Goal: Check status: Check status

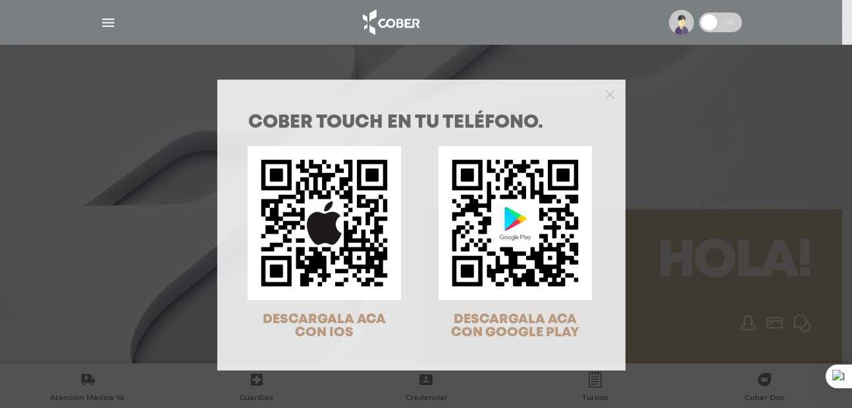
click at [717, 90] on div "COBER TOUCH en tu teléfono. DESCARGALA ACA CON IOS DESCARGALA ACA CON GOOGLE PL…" at bounding box center [426, 204] width 852 height 408
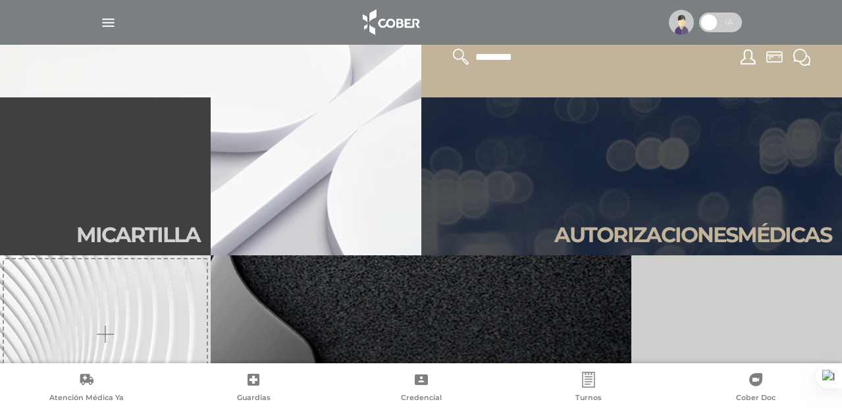
scroll to position [267, 0]
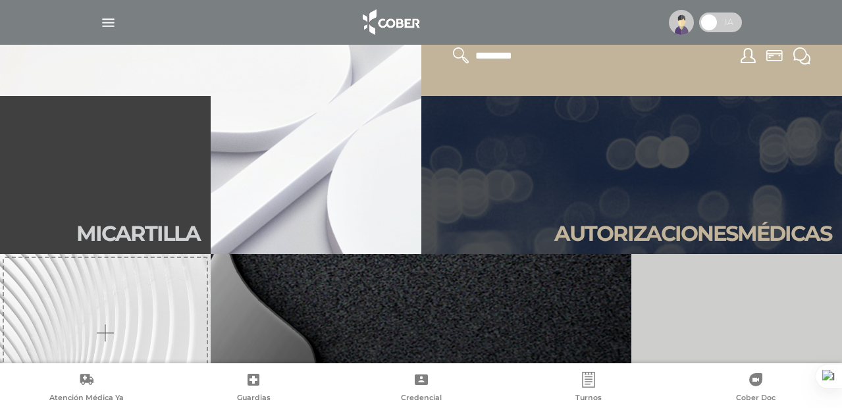
click at [471, 213] on link "Autori zaciones médicas" at bounding box center [631, 175] width 421 height 158
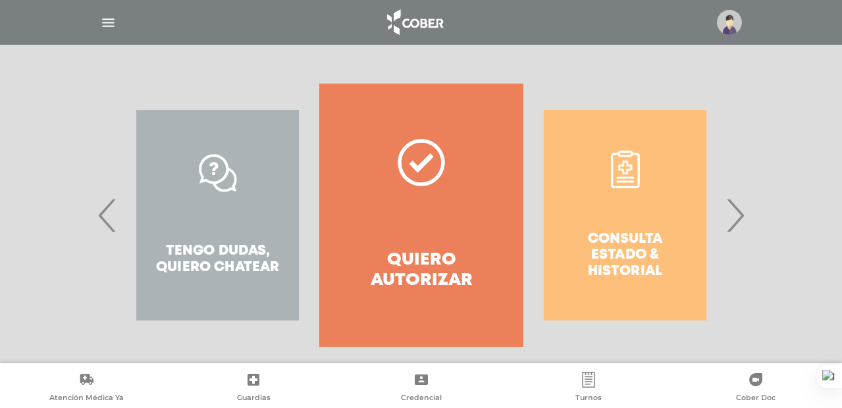
scroll to position [240, 0]
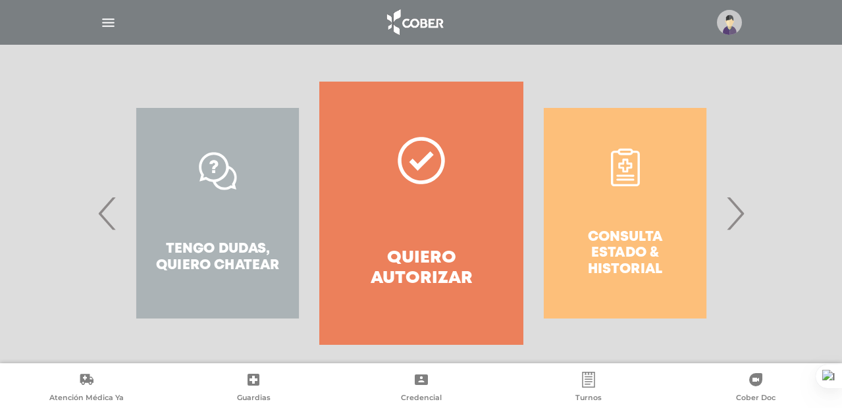
click at [731, 222] on span "›" at bounding box center [735, 213] width 26 height 71
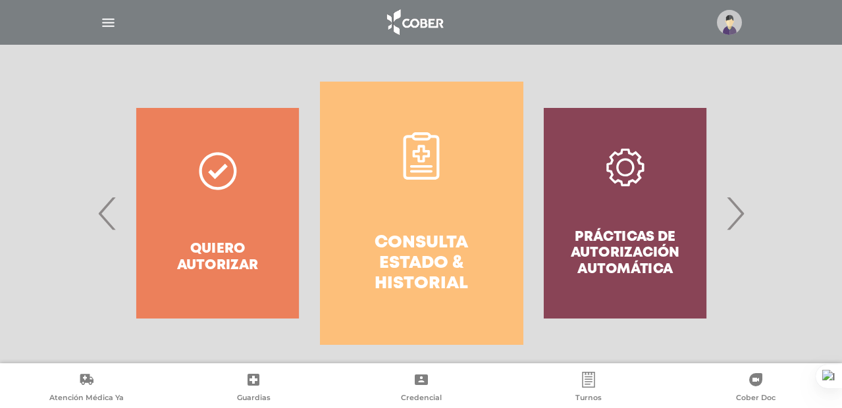
click at [427, 199] on link "Consulta estado & historial" at bounding box center [421, 213] width 203 height 263
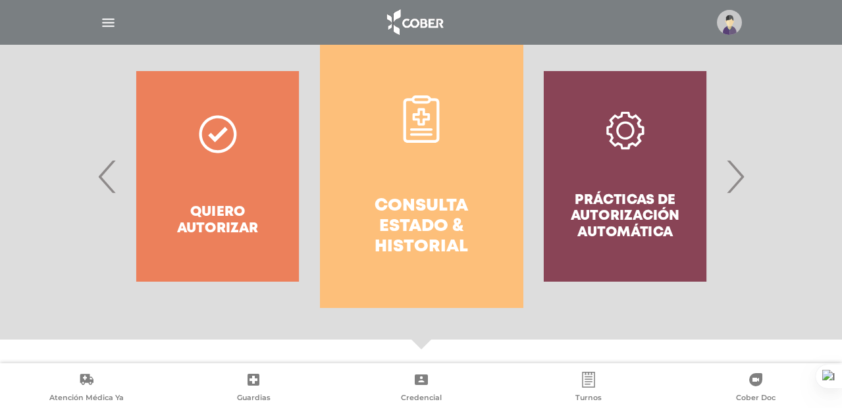
scroll to position [163, 0]
